Goal: Task Accomplishment & Management: Use online tool/utility

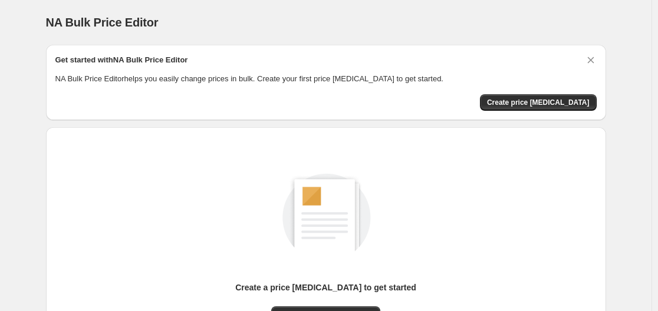
scroll to position [130, 0]
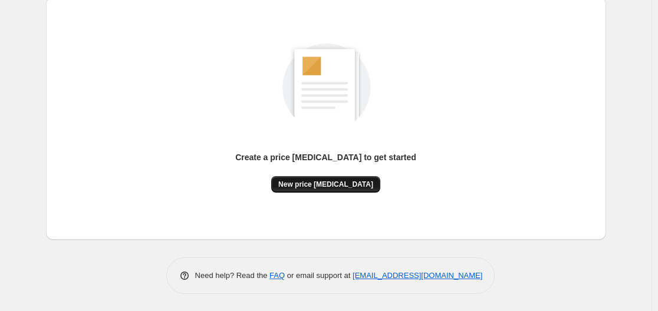
click at [344, 186] on span "New price [MEDICAL_DATA]" at bounding box center [325, 184] width 95 height 9
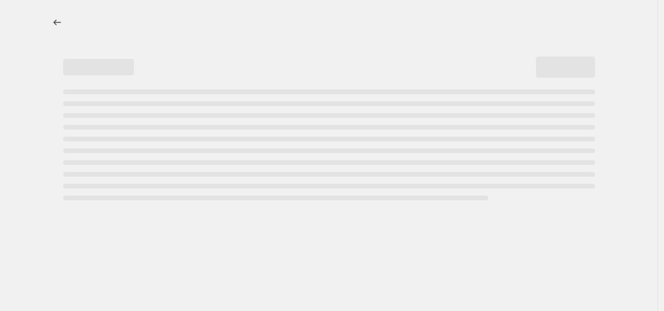
select select "percentage"
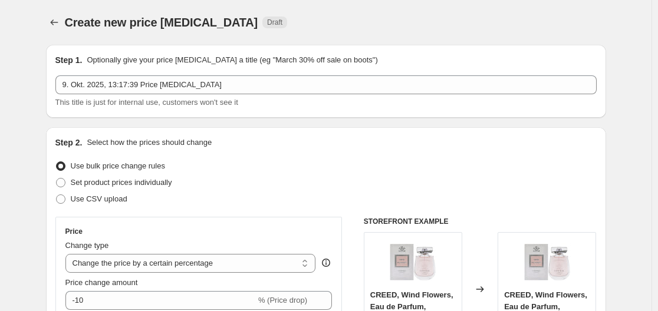
click at [142, 287] on div "Price change amount" at bounding box center [198, 283] width 267 height 12
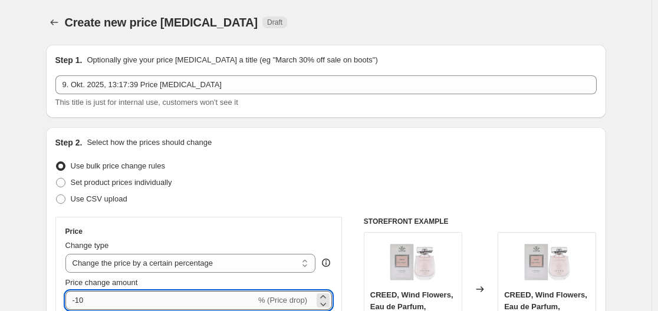
click at [141, 297] on input "-10" at bounding box center [160, 300] width 190 height 19
type input "-1"
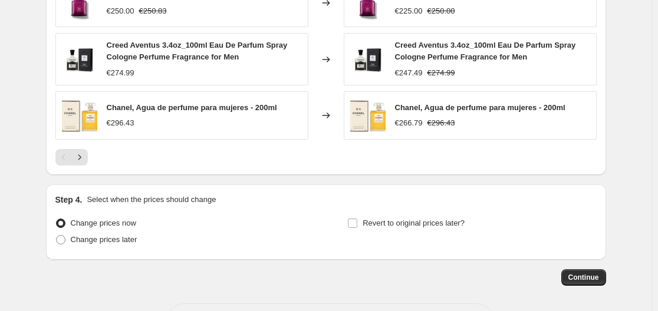
scroll to position [875, 0]
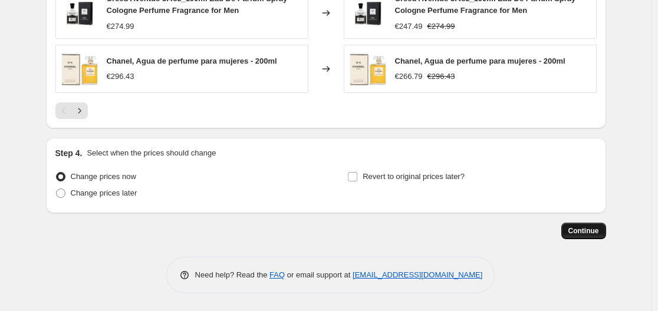
type input "-35"
click at [583, 225] on button "Continue" at bounding box center [583, 231] width 45 height 17
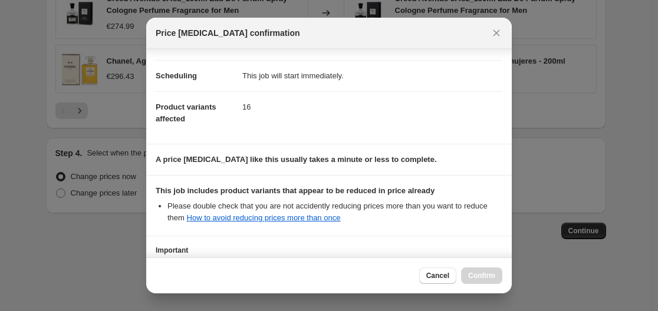
scroll to position [185, 0]
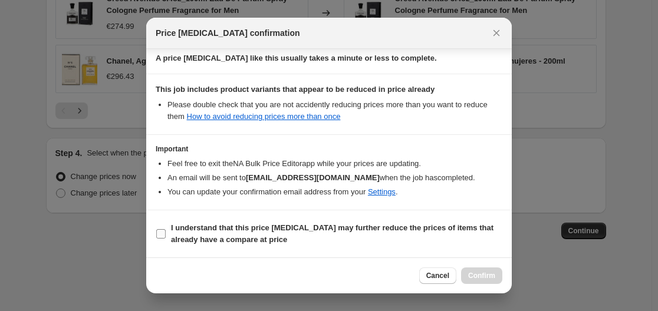
click at [425, 229] on b "I understand that this price [MEDICAL_DATA] may further reduce the prices of it…" at bounding box center [332, 233] width 322 height 21
click at [166, 229] on input "I understand that this price [MEDICAL_DATA] may further reduce the prices of it…" at bounding box center [160, 233] width 9 height 9
checkbox input "true"
click at [467, 268] on button "Confirm" at bounding box center [481, 276] width 41 height 17
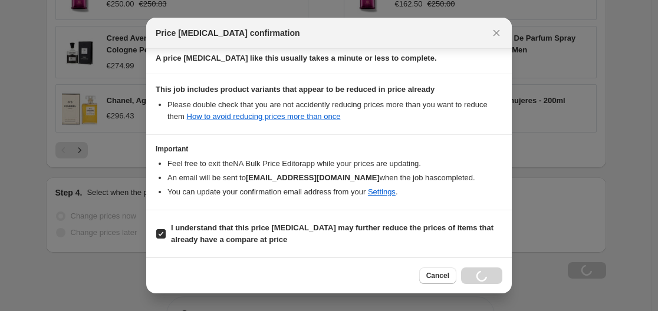
scroll to position [915, 0]
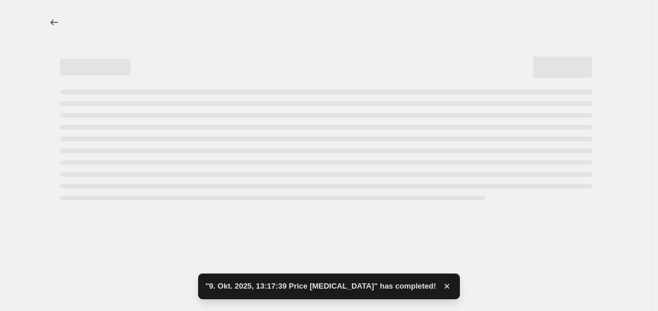
select select "percentage"
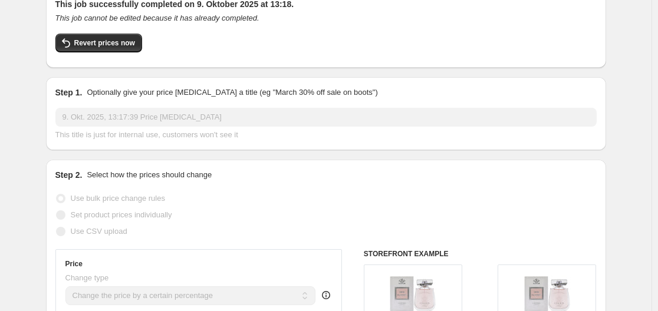
scroll to position [0, 0]
